Goal: Navigation & Orientation: Understand site structure

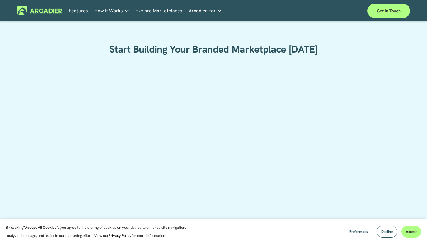
click at [44, 5] on div "Features How It Works Why Arcadier" at bounding box center [213, 11] width 393 height 15
click at [43, 7] on img at bounding box center [39, 10] width 45 height 9
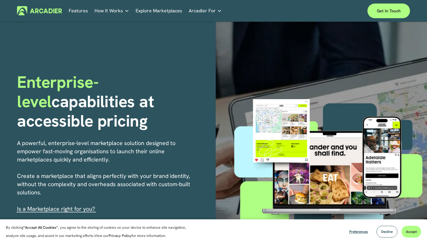
click at [0, 0] on p "No in-house development team? No problem. Use one of our partners." at bounding box center [0, 0] width 0 height 0
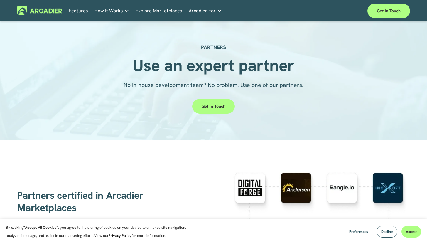
click at [0, 0] on h5 "About Us" at bounding box center [0, 0] width 0 height 0
